Goal: Information Seeking & Learning: Understand process/instructions

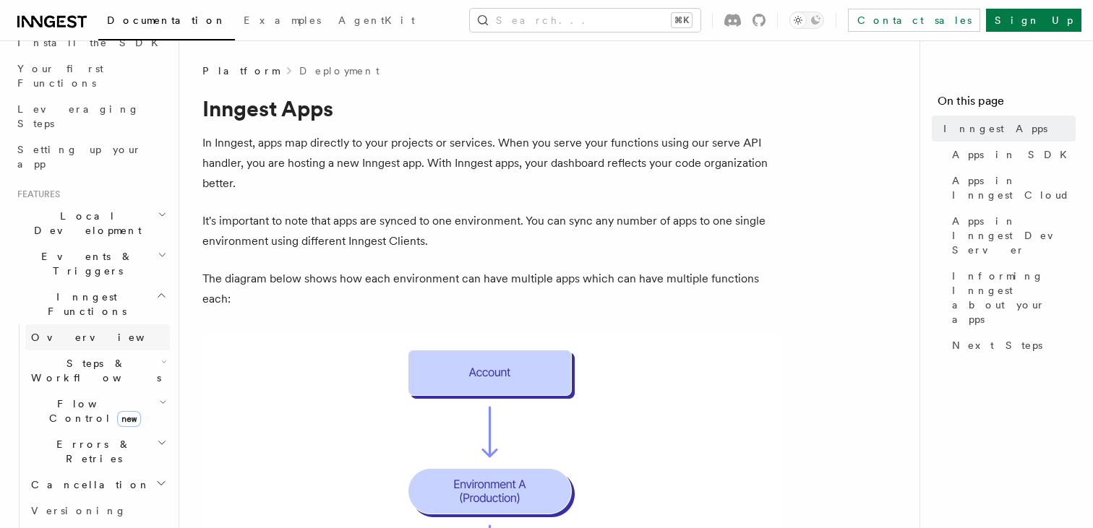
scroll to position [177, 0]
click at [100, 190] on h2 "Features" at bounding box center [91, 196] width 158 height 12
click at [100, 210] on span "Local Development" at bounding box center [85, 224] width 146 height 29
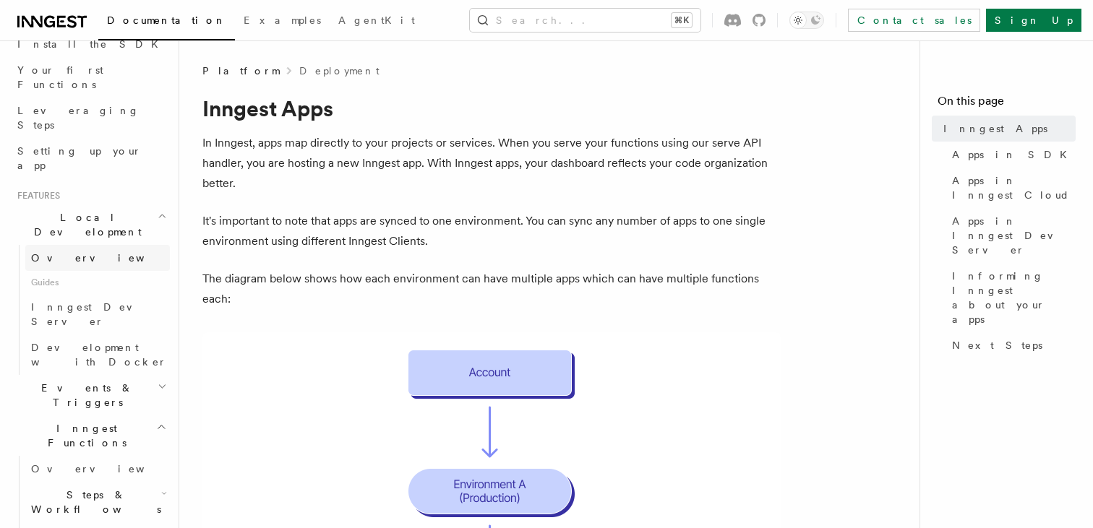
click at [113, 245] on link "Overview" at bounding box center [97, 258] width 145 height 26
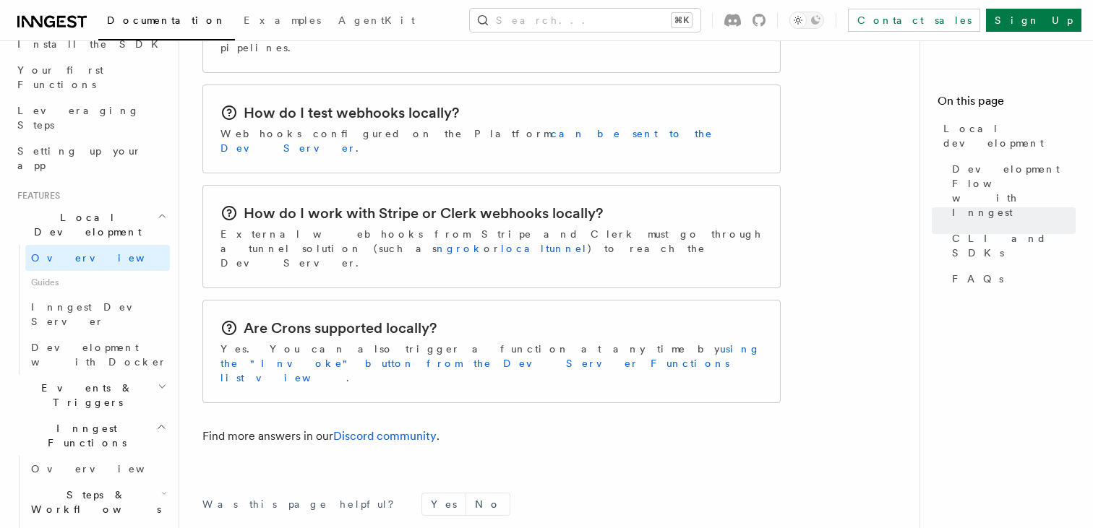
scroll to position [2438, 0]
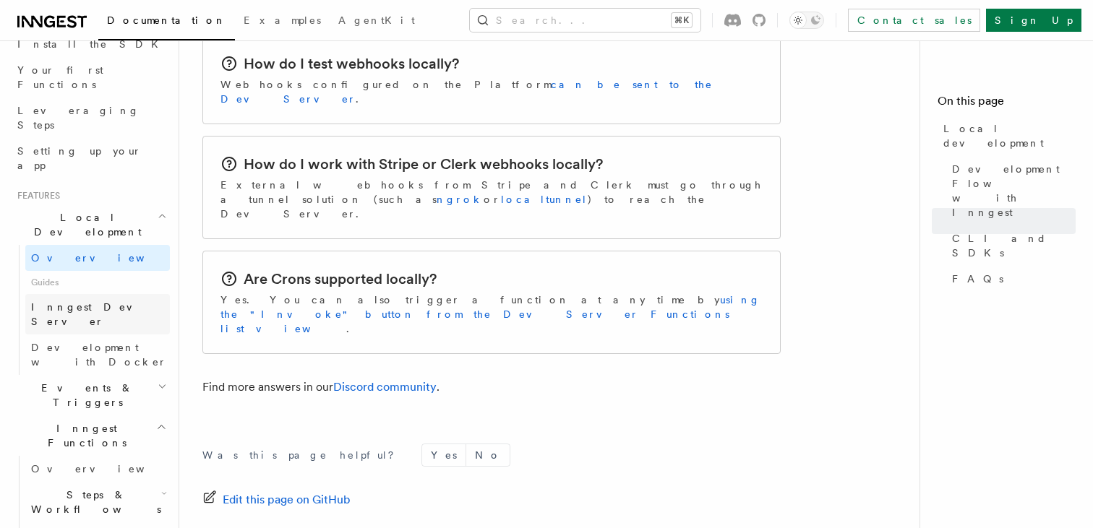
click at [89, 301] on span "Inngest Dev Server" at bounding box center [93, 314] width 124 height 26
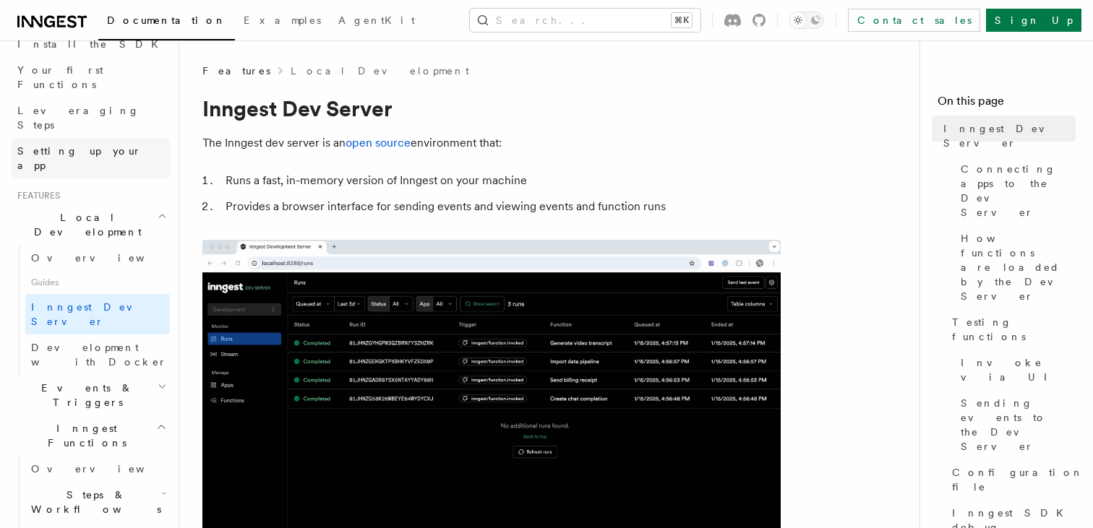
click at [116, 138] on link "Setting up your app" at bounding box center [91, 158] width 158 height 40
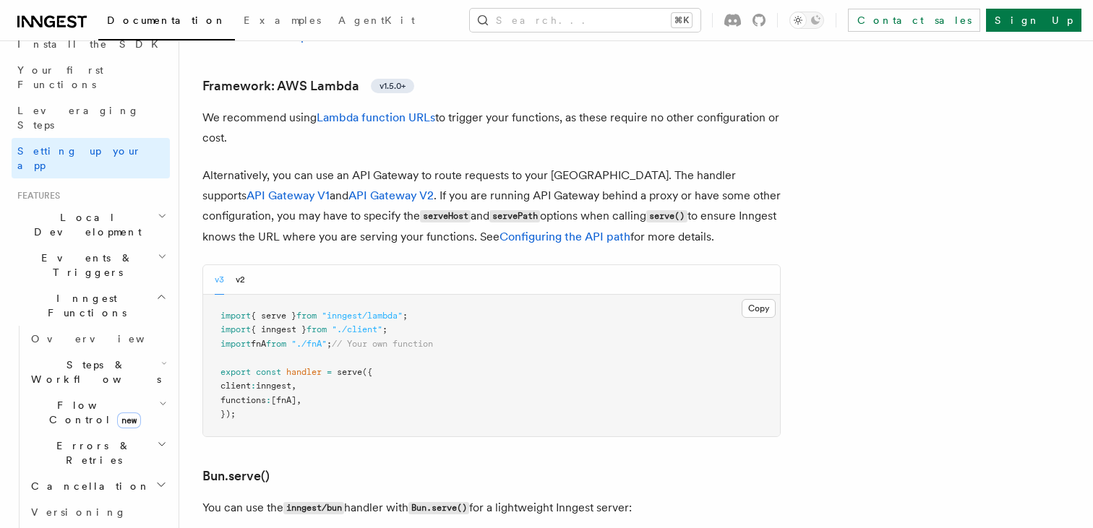
scroll to position [1497, 0]
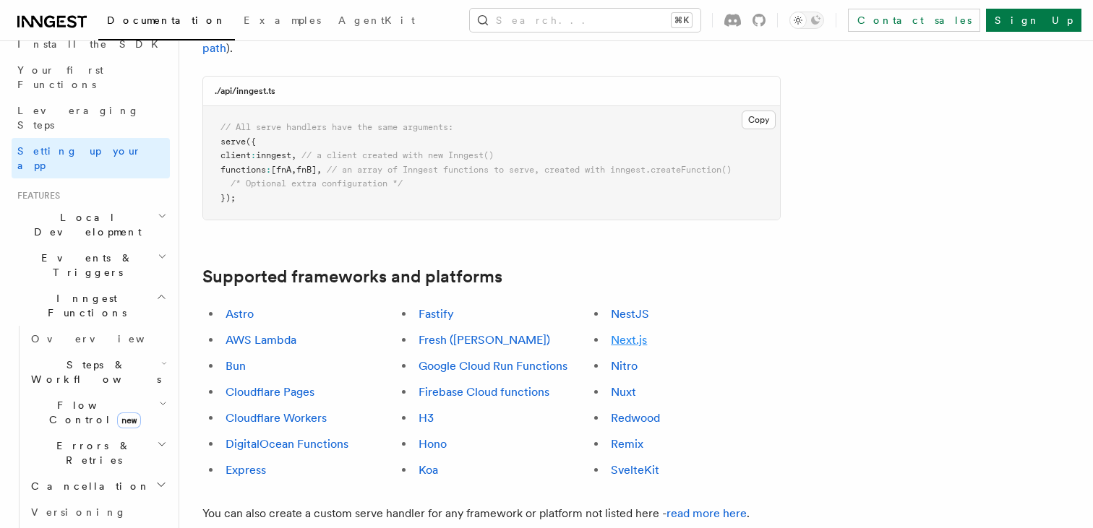
click at [624, 333] on link "Next.js" at bounding box center [629, 340] width 36 height 14
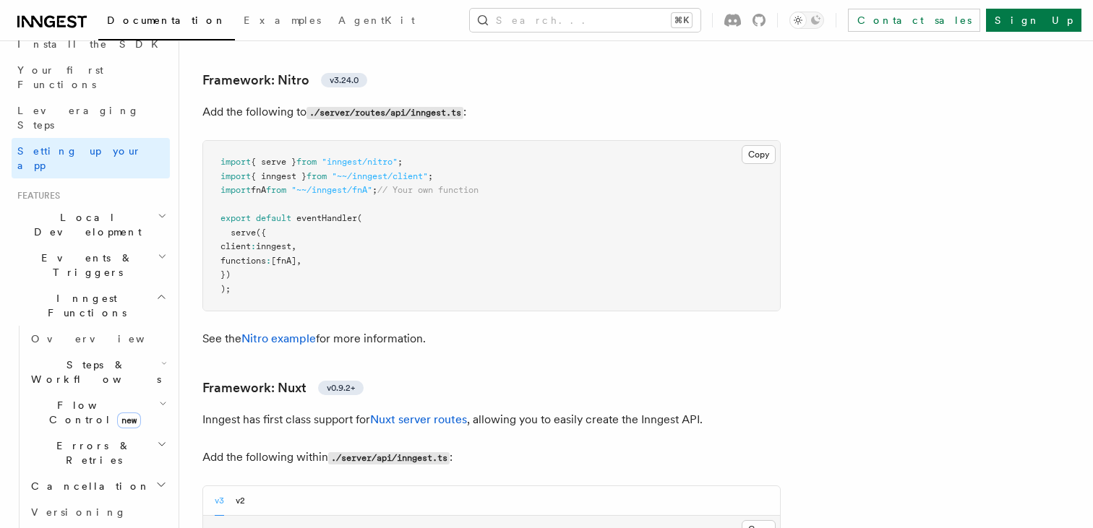
scroll to position [9587, 0]
click at [160, 28] on link "Documentation" at bounding box center [166, 22] width 137 height 36
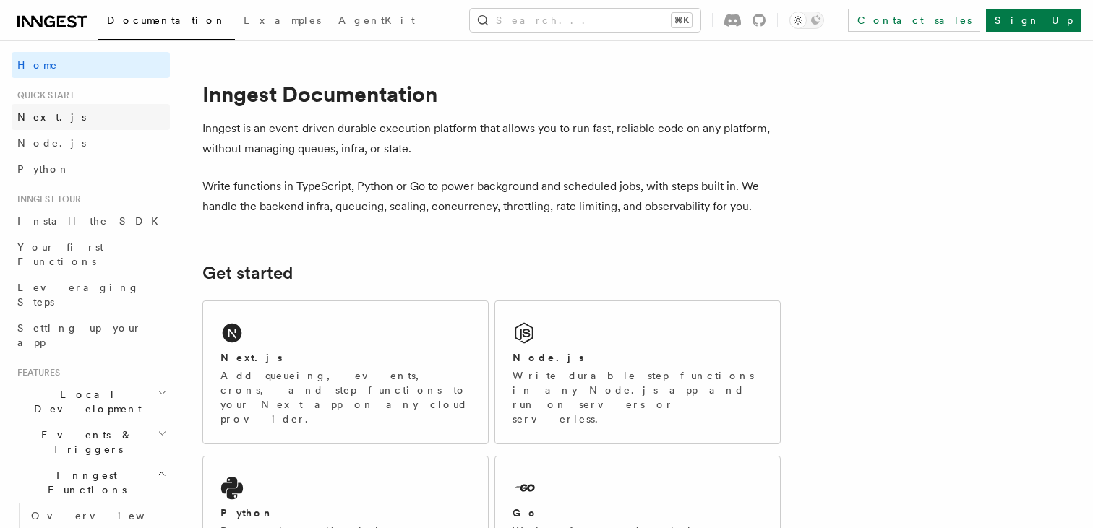
click at [77, 119] on link "Next.js" at bounding box center [91, 117] width 158 height 26
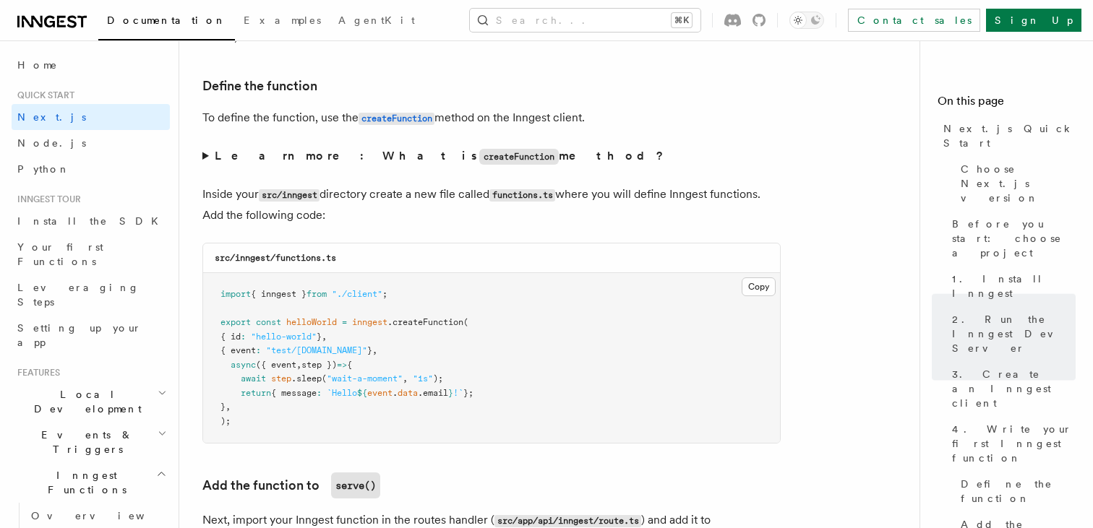
scroll to position [2441, 0]
click at [765, 292] on button "Copy Copied" at bounding box center [759, 285] width 34 height 19
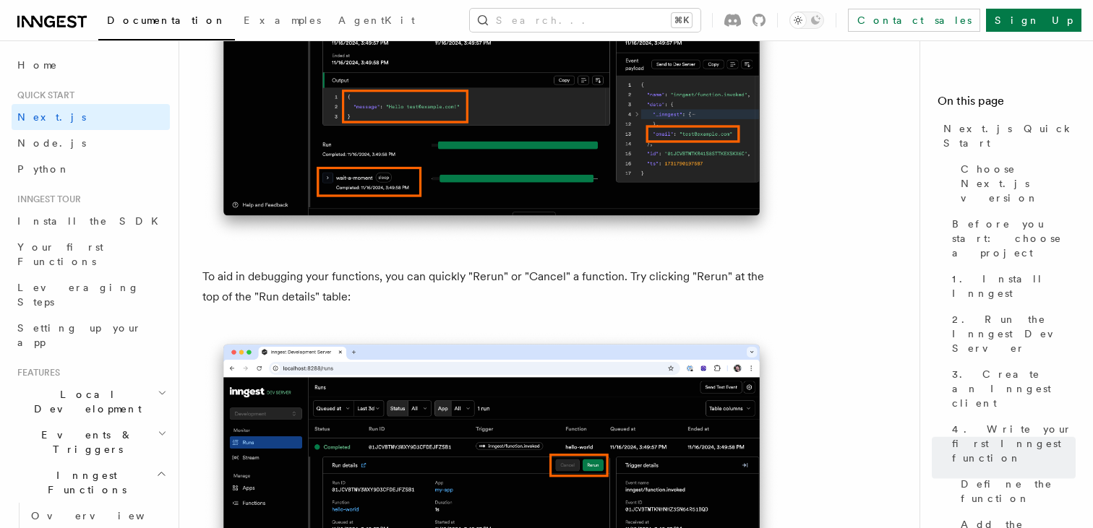
scroll to position [5996, 0]
